Goal: Check status: Check status

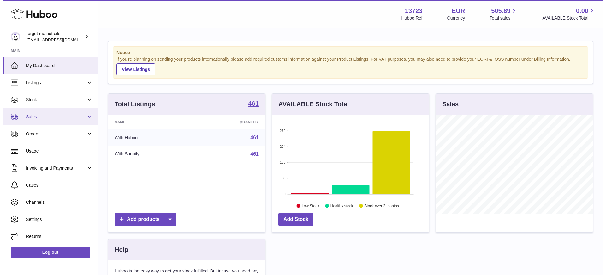
scroll to position [99, 157]
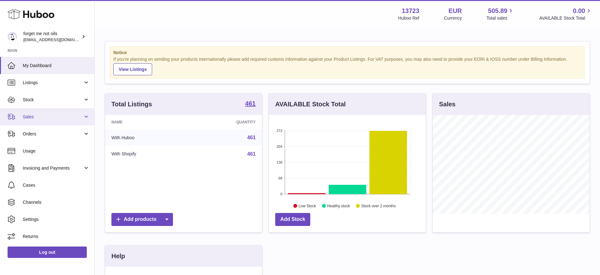
click at [61, 114] on span "Sales" at bounding box center [53, 117] width 60 height 6
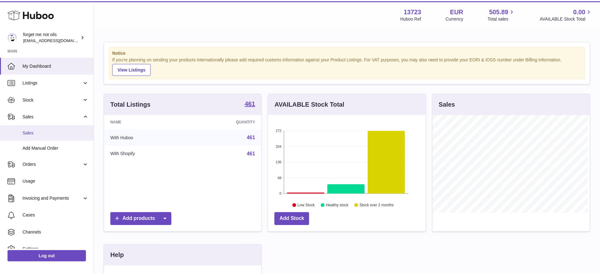
scroll to position [99, 159]
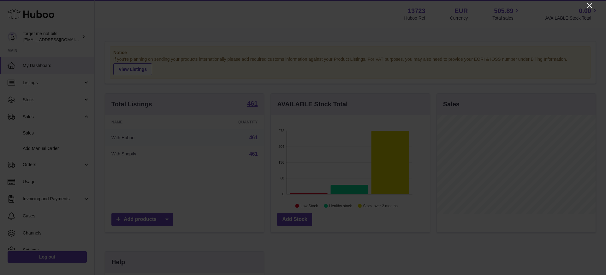
click at [591, 6] on icon "Close" at bounding box center [590, 6] width 8 height 8
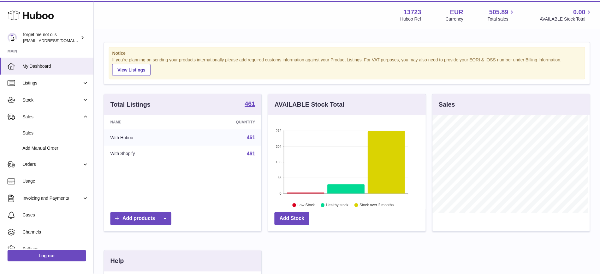
scroll to position [315786, 315727]
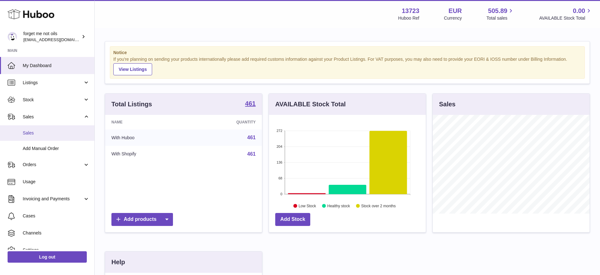
click at [57, 132] on span "Sales" at bounding box center [56, 133] width 67 height 6
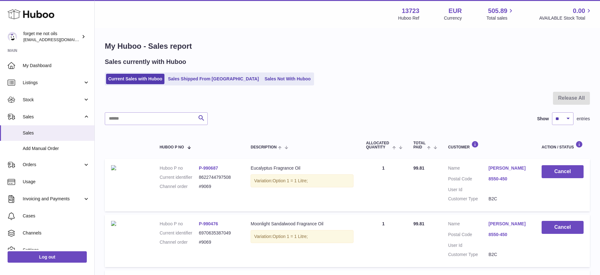
click at [266, 81] on link "Sales Not With Huboo" at bounding box center [287, 79] width 51 height 10
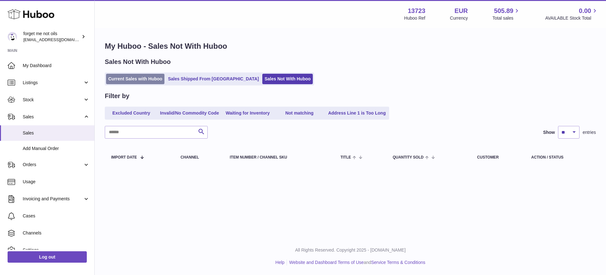
click at [133, 78] on link "Current Sales with Huboo" at bounding box center [135, 79] width 58 height 10
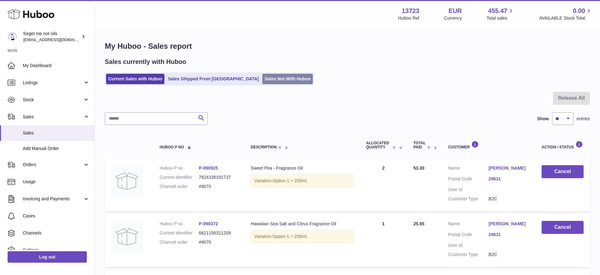
click at [262, 75] on link "Sales Not With Huboo" at bounding box center [287, 79] width 51 height 10
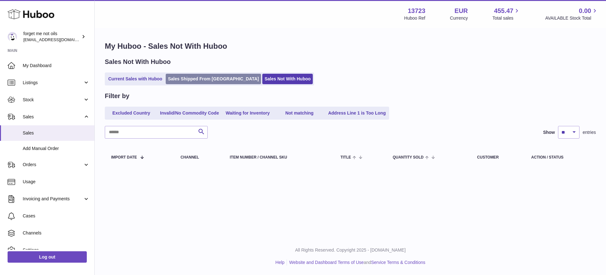
click at [207, 83] on link "Sales Shipped From [GEOGRAPHIC_DATA]" at bounding box center [213, 79] width 95 height 10
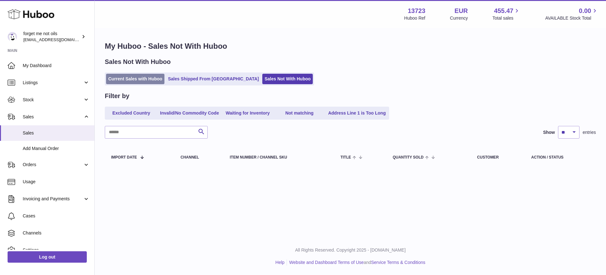
click at [142, 77] on link "Current Sales with Huboo" at bounding box center [135, 79] width 58 height 10
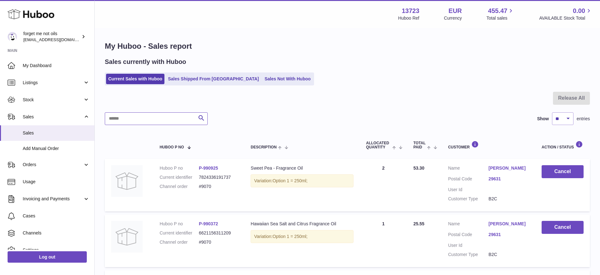
click at [132, 123] on input "text" at bounding box center [156, 118] width 103 height 13
type input "****"
